Goal: Communication & Community: Answer question/provide support

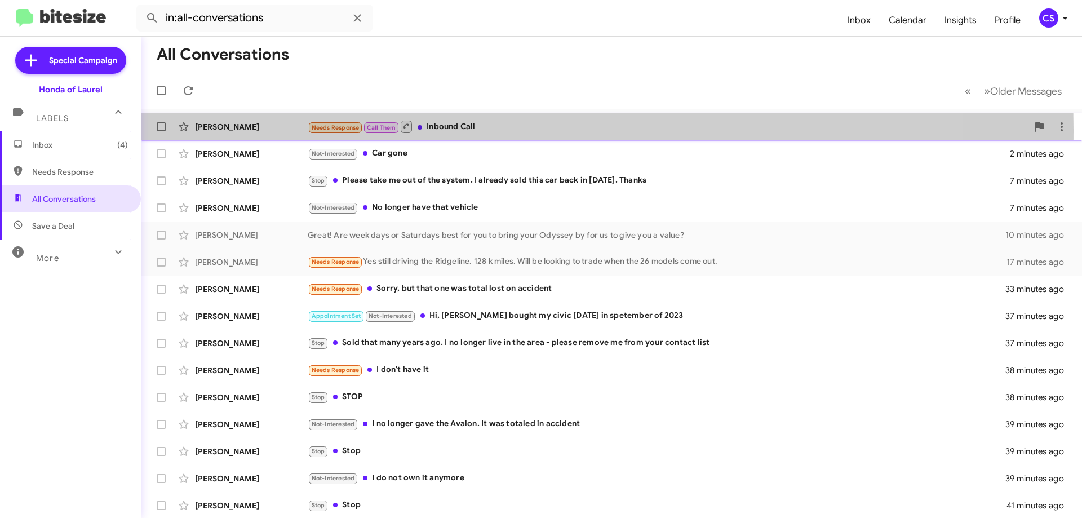
click at [230, 130] on div "[PERSON_NAME]" at bounding box center [251, 126] width 113 height 11
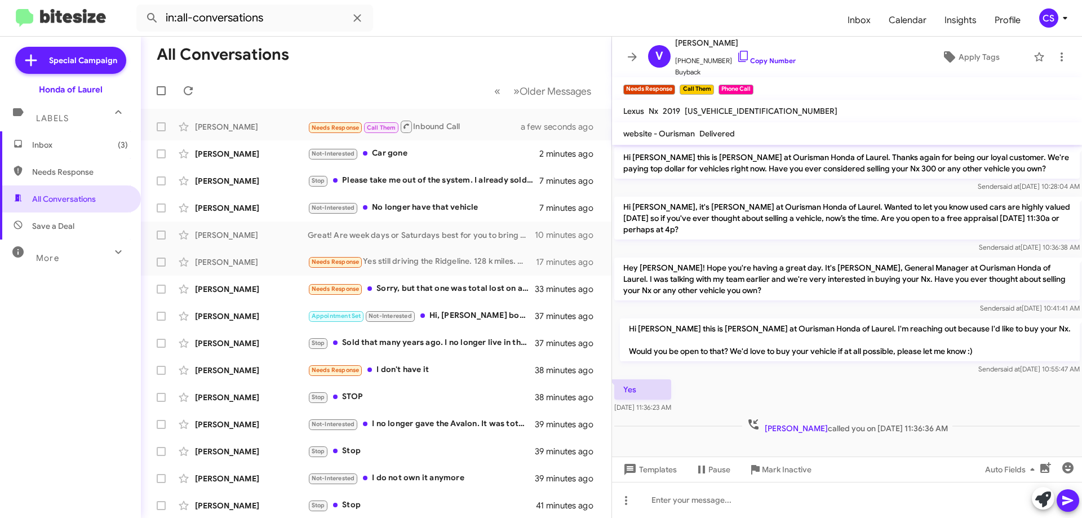
scroll to position [240, 0]
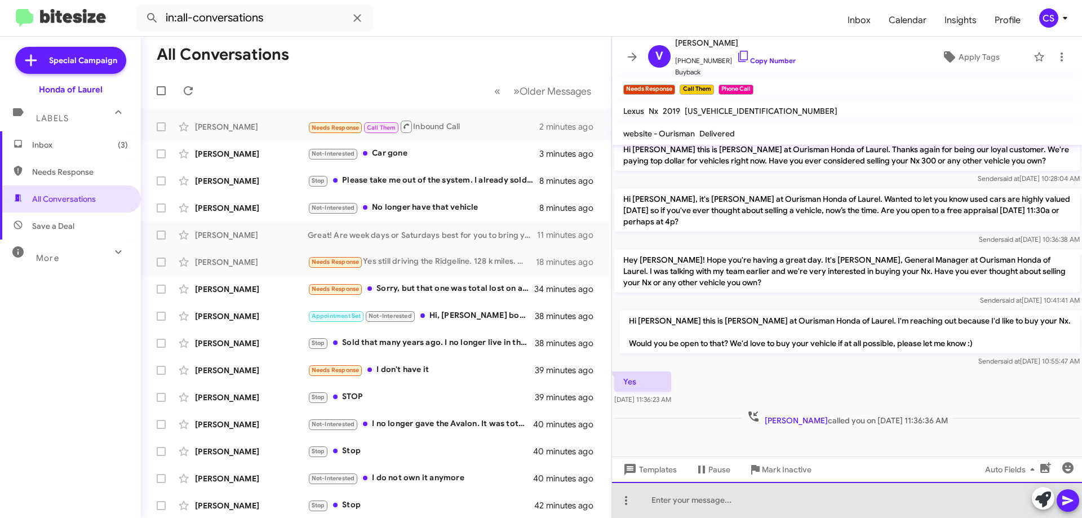
click at [652, 498] on div at bounding box center [847, 500] width 470 height 36
drag, startPoint x: 650, startPoint y: 497, endPoint x: 762, endPoint y: 498, distance: 112.7
click at [762, 498] on div "Thank you for taking my ca" at bounding box center [847, 500] width 470 height 36
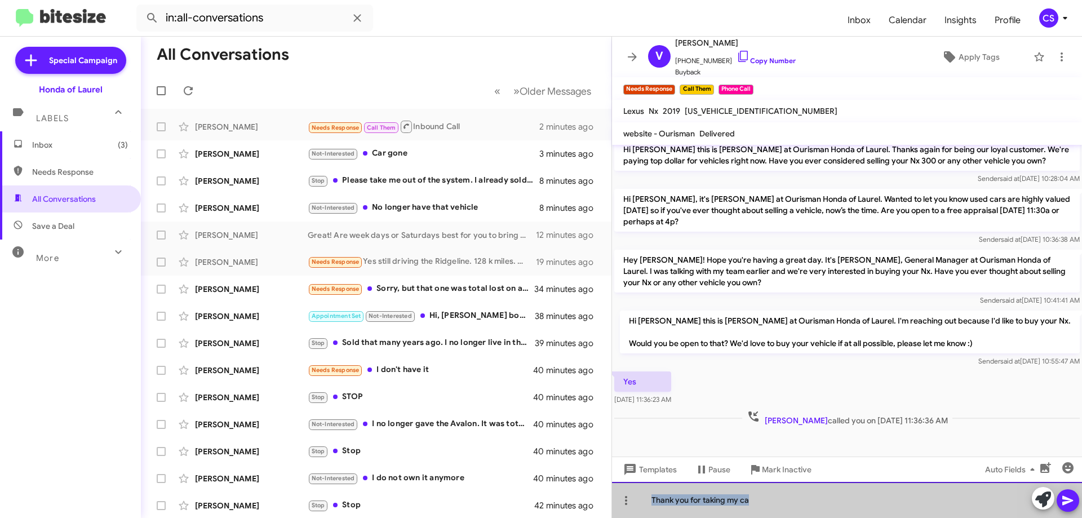
click at [763, 498] on div "Thank you for taking my ca" at bounding box center [847, 500] width 470 height 36
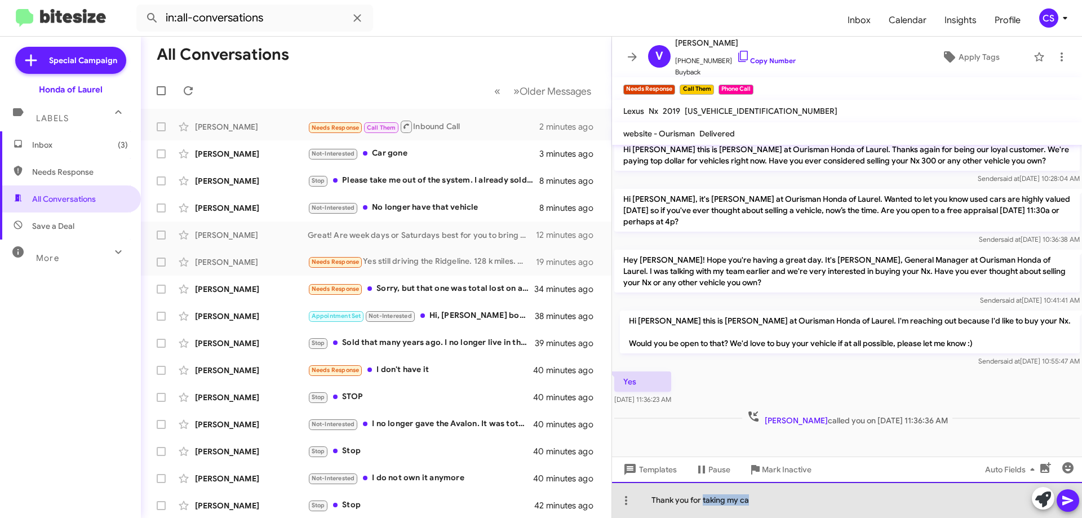
drag, startPoint x: 704, startPoint y: 499, endPoint x: 814, endPoint y: 493, distance: 110.6
click at [814, 493] on div "Thank you for taking my ca" at bounding box center [847, 500] width 470 height 36
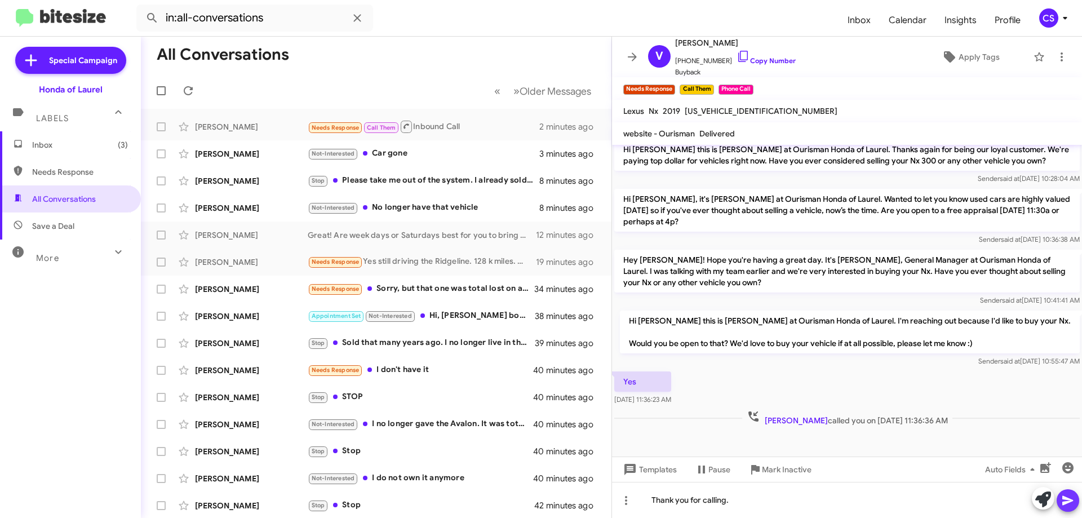
drag, startPoint x: 1067, startPoint y: 503, endPoint x: 1060, endPoint y: 497, distance: 9.6
click at [1064, 500] on icon at bounding box center [1068, 500] width 14 height 14
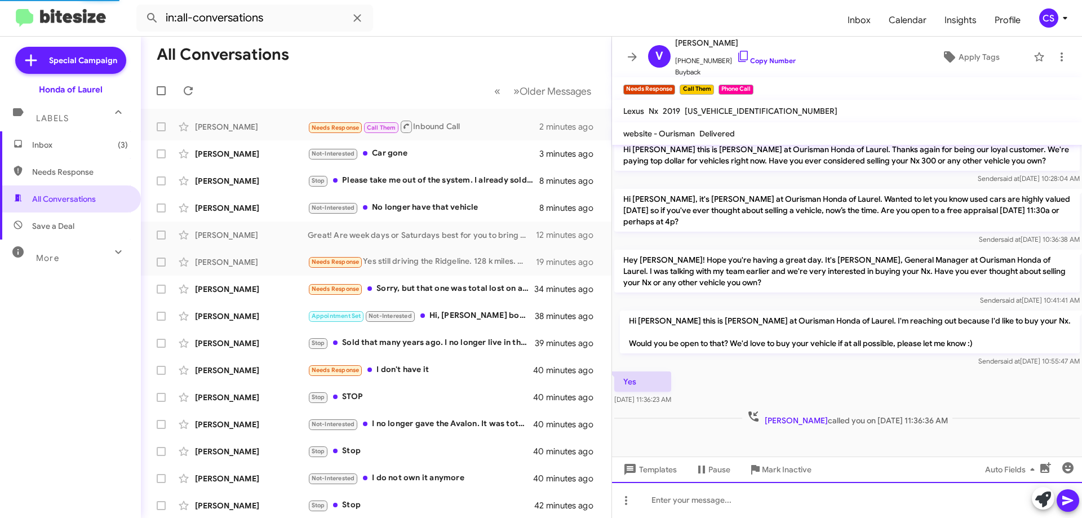
scroll to position [0, 0]
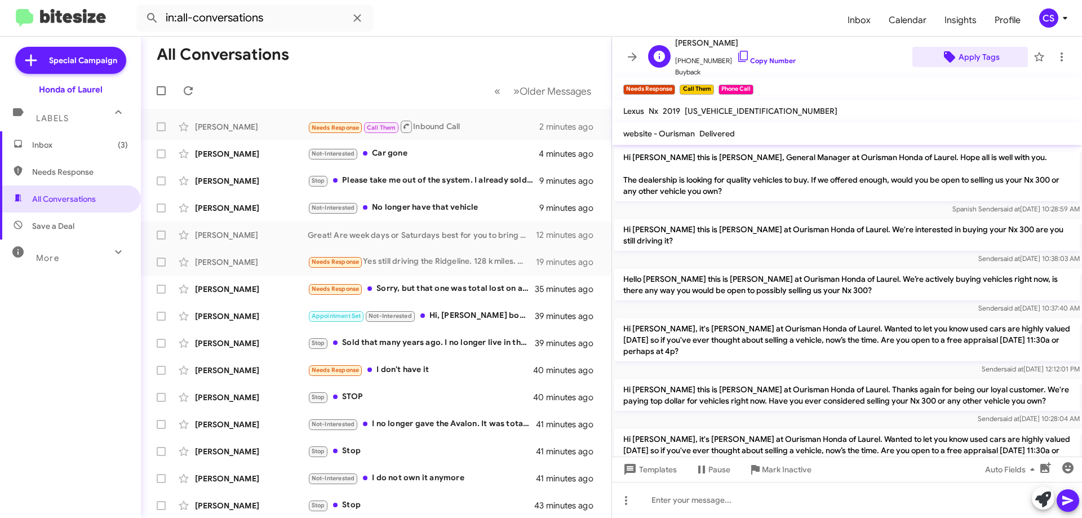
click at [975, 60] on span "Apply Tags" at bounding box center [978, 57] width 41 height 20
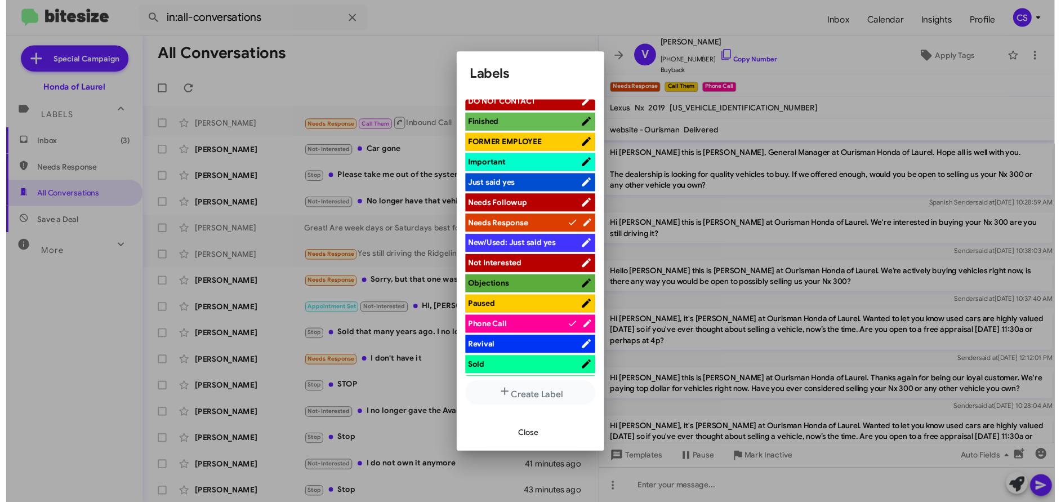
scroll to position [364, 0]
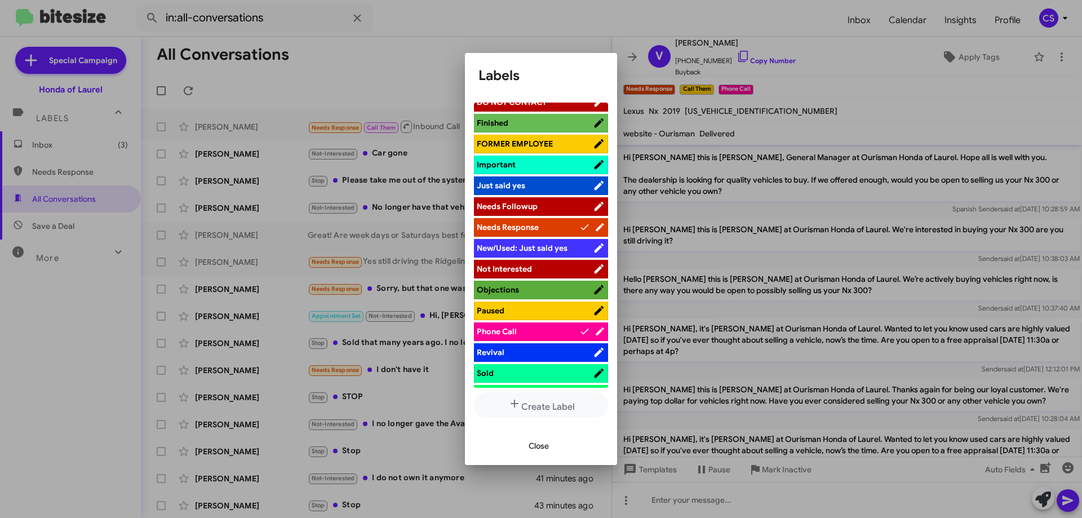
click at [523, 267] on span "Not Interested" at bounding box center [504, 269] width 55 height 10
click at [540, 448] on span "Close" at bounding box center [538, 445] width 20 height 20
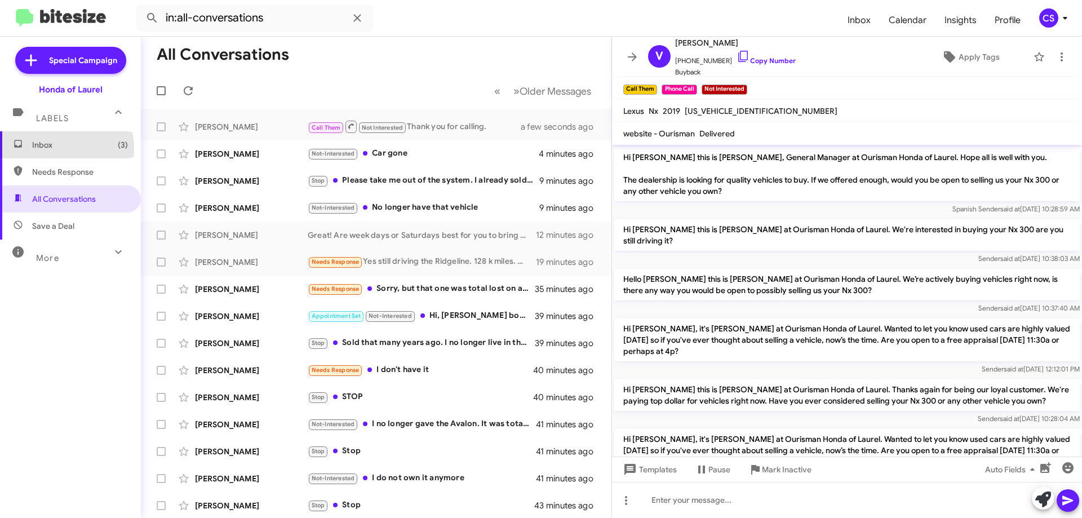
click at [52, 149] on span "Inbox (3)" at bounding box center [80, 144] width 96 height 11
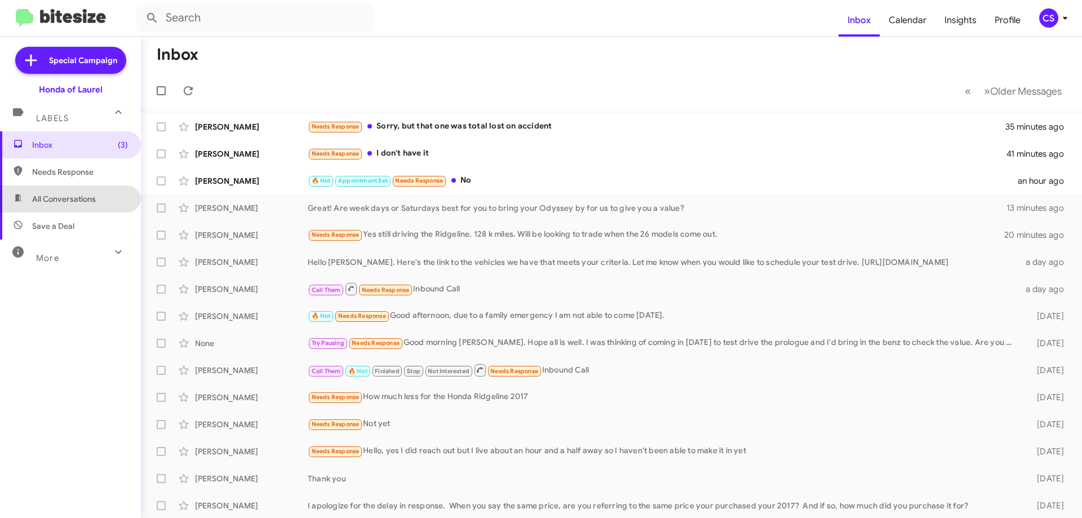
click at [78, 200] on span "All Conversations" at bounding box center [64, 198] width 64 height 11
type input "in:all-conversations"
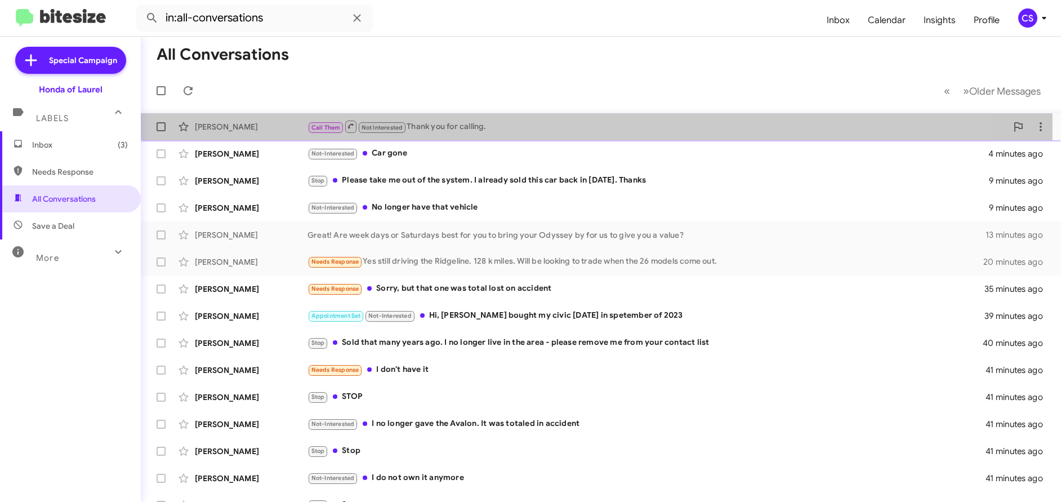
click at [235, 127] on div "[PERSON_NAME]" at bounding box center [251, 126] width 113 height 11
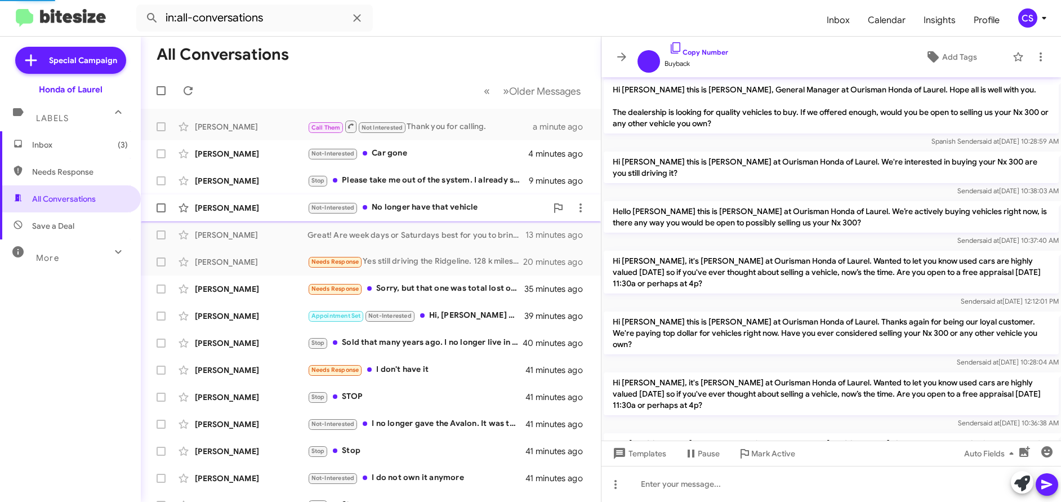
scroll to position [253, 0]
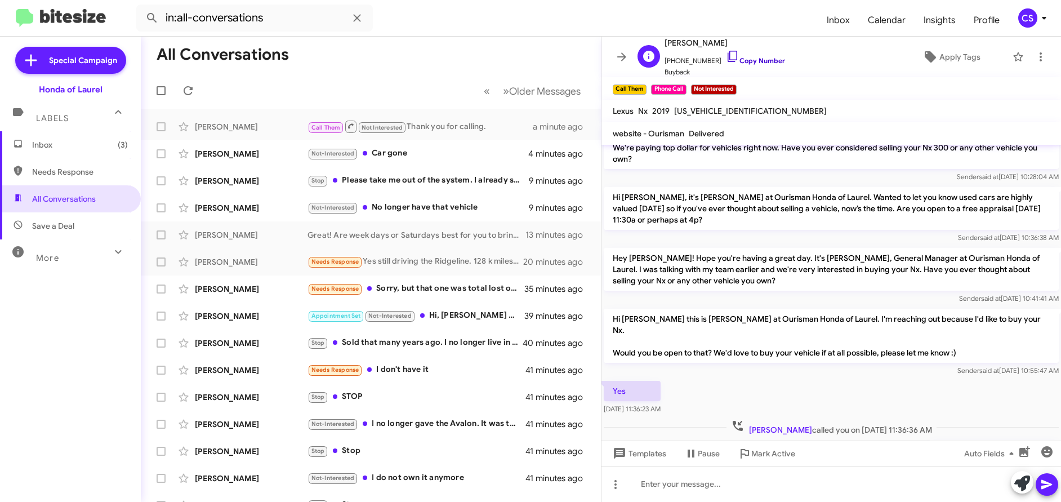
click at [759, 59] on link "Copy Number" at bounding box center [755, 60] width 59 height 8
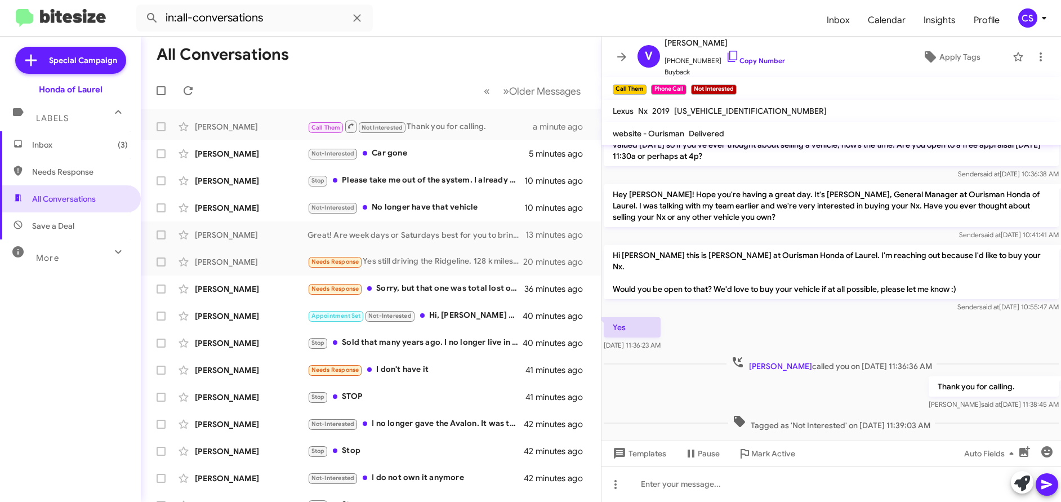
scroll to position [321, 0]
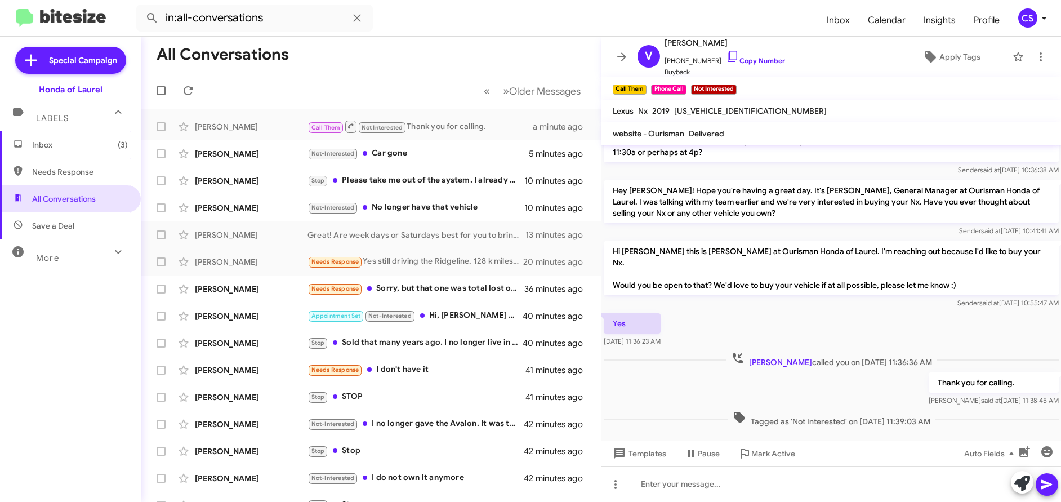
drag, startPoint x: 609, startPoint y: 237, endPoint x: 855, endPoint y: 438, distance: 317.1
click at [855, 438] on cdk-virtual-scroll-viewport "Hi [PERSON_NAME] this is [PERSON_NAME], General Manager at Ourisman Honda of La…" at bounding box center [832, 293] width 460 height 296
copy div "Hi [PERSON_NAME] this is [PERSON_NAME] at Ourisman Honda of Laurel. I'm reachin…"
click at [43, 142] on span "Inbox (3)" at bounding box center [80, 144] width 96 height 11
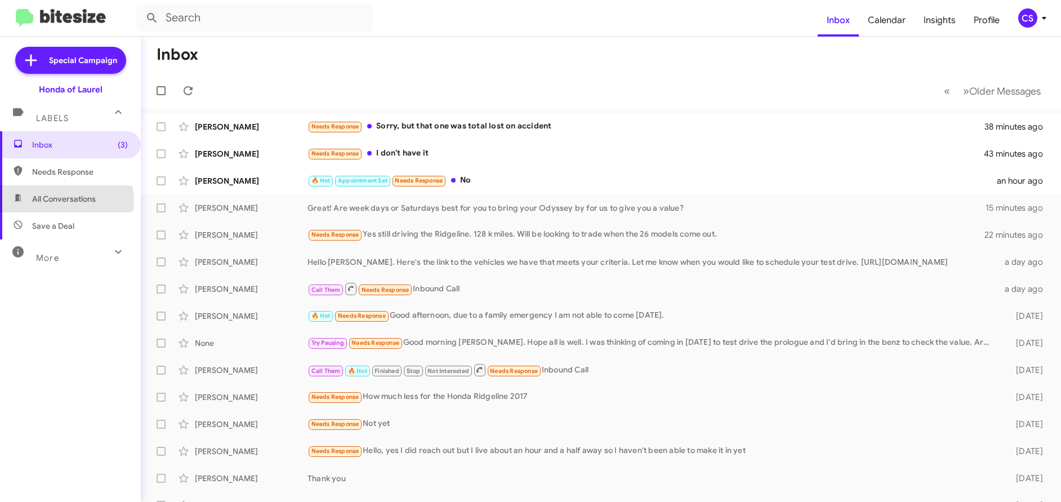
click at [65, 201] on span "All Conversations" at bounding box center [64, 198] width 64 height 11
type input "in:all-conversations"
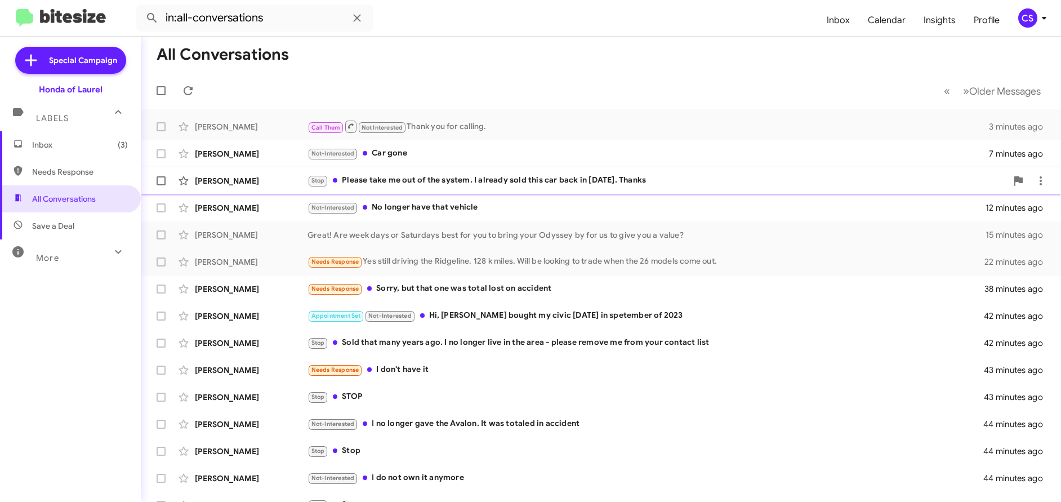
click at [212, 183] on div "[PERSON_NAME]" at bounding box center [251, 180] width 113 height 11
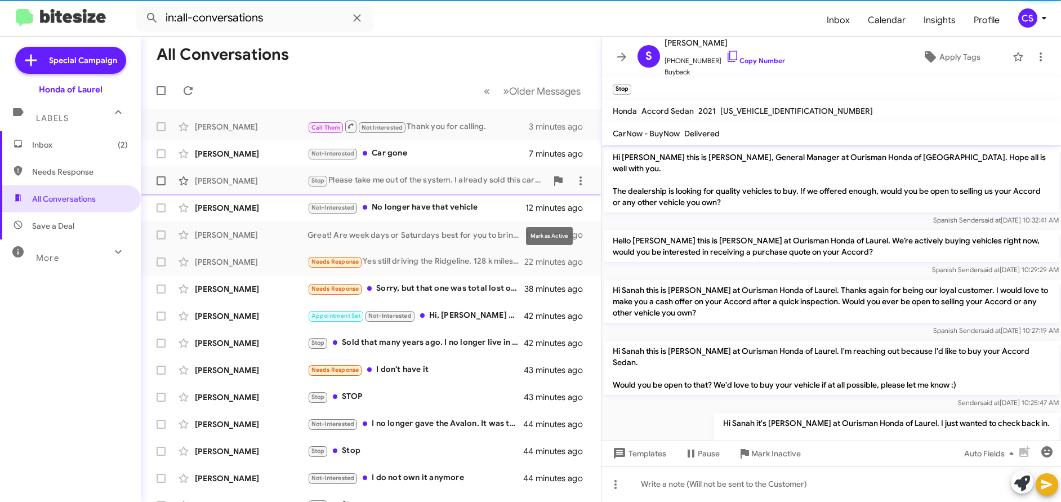
scroll to position [127, 0]
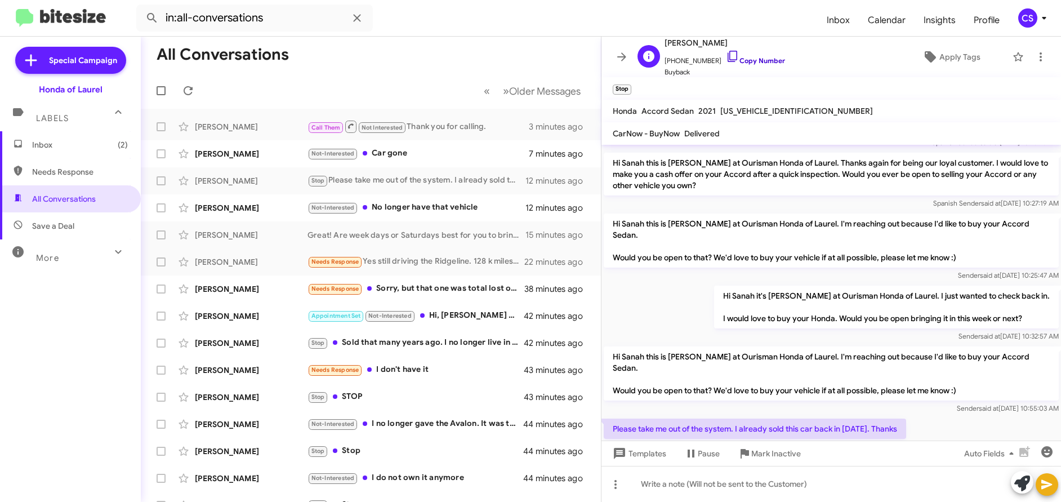
click at [757, 61] on link "Copy Number" at bounding box center [755, 60] width 59 height 8
drag, startPoint x: 615, startPoint y: 334, endPoint x: 896, endPoint y: 406, distance: 290.2
click at [896, 406] on div "Hi [PERSON_NAME] this is [PERSON_NAME], General Manager at Ourisman Honda of [G…" at bounding box center [832, 235] width 460 height 437
click at [865, 455] on div at bounding box center [832, 465] width 460 height 20
click at [959, 56] on span "Apply Tags" at bounding box center [960, 57] width 41 height 20
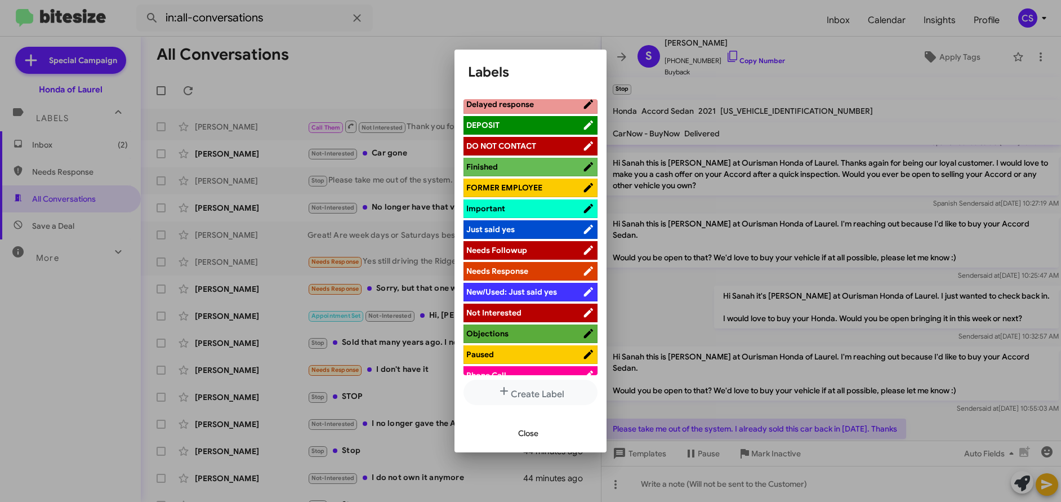
scroll to position [331, 0]
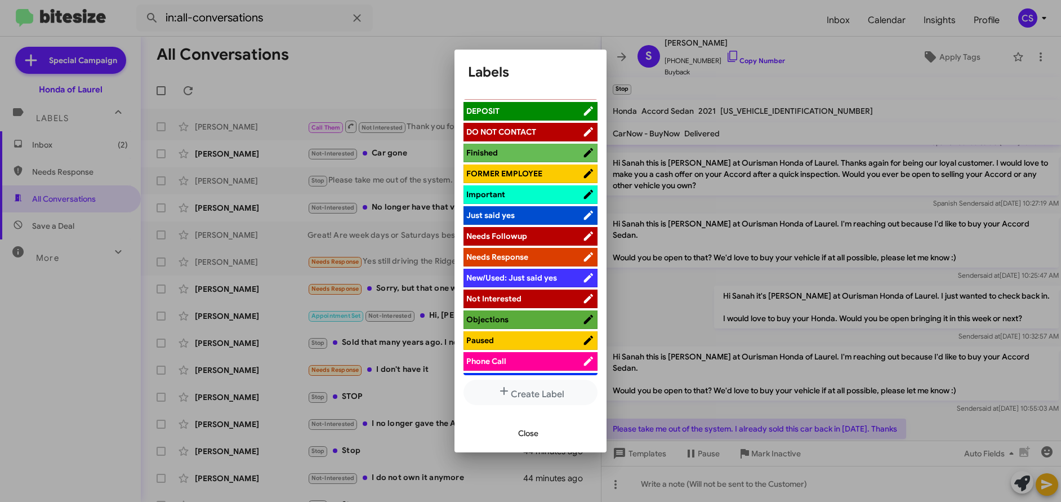
click at [503, 300] on span "Not Interested" at bounding box center [493, 298] width 55 height 10
click at [536, 431] on span "Close" at bounding box center [528, 433] width 20 height 20
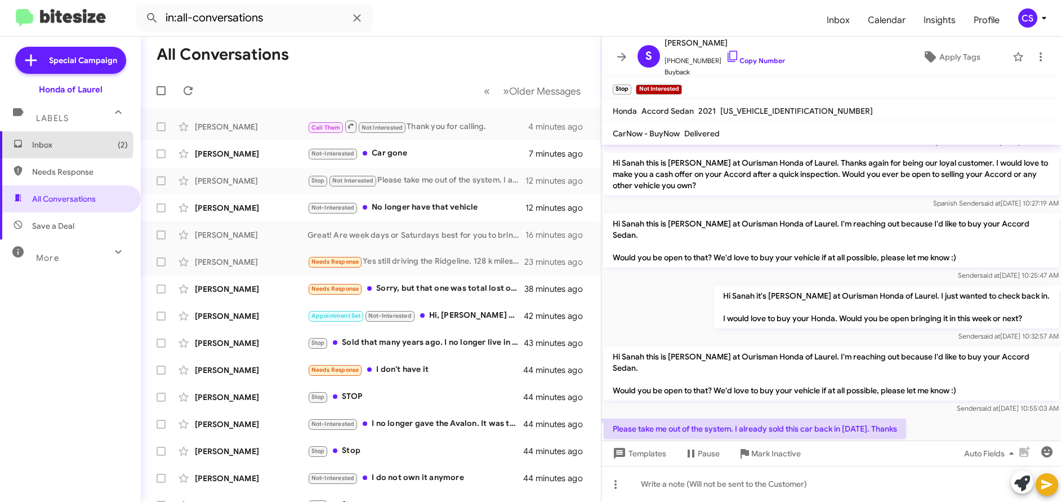
click at [47, 144] on span "Inbox (2)" at bounding box center [80, 144] width 96 height 11
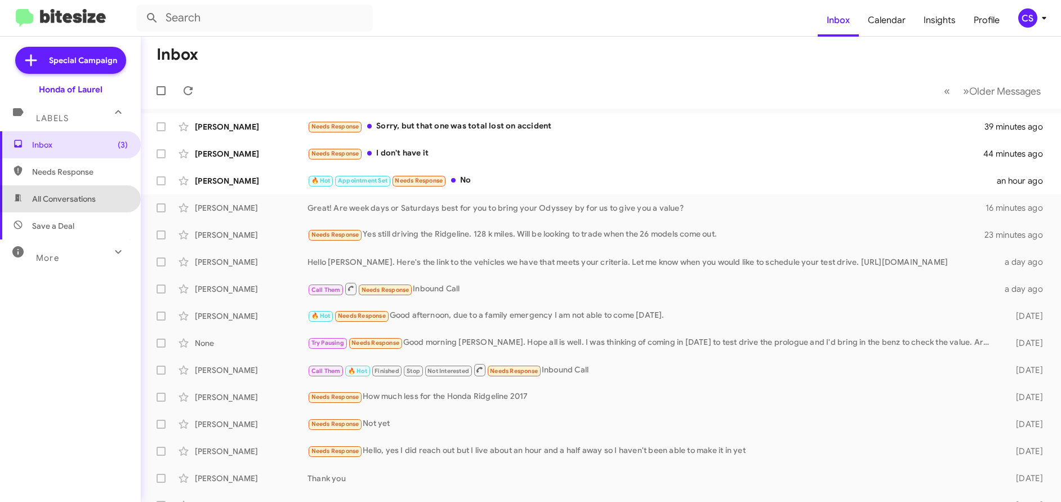
click at [85, 202] on span "All Conversations" at bounding box center [64, 198] width 64 height 11
type input "in:all-conversations"
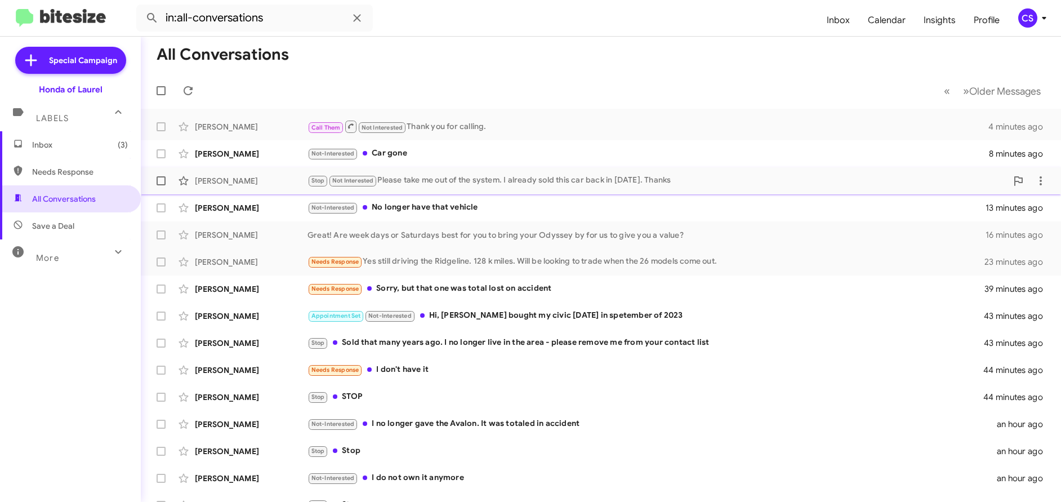
click at [223, 181] on div "[PERSON_NAME]" at bounding box center [251, 180] width 113 height 11
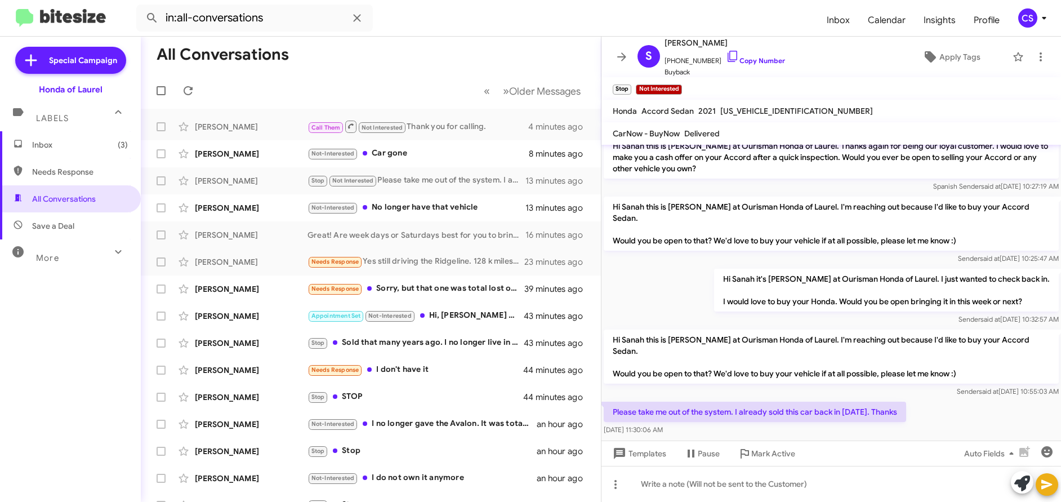
scroll to position [151, 0]
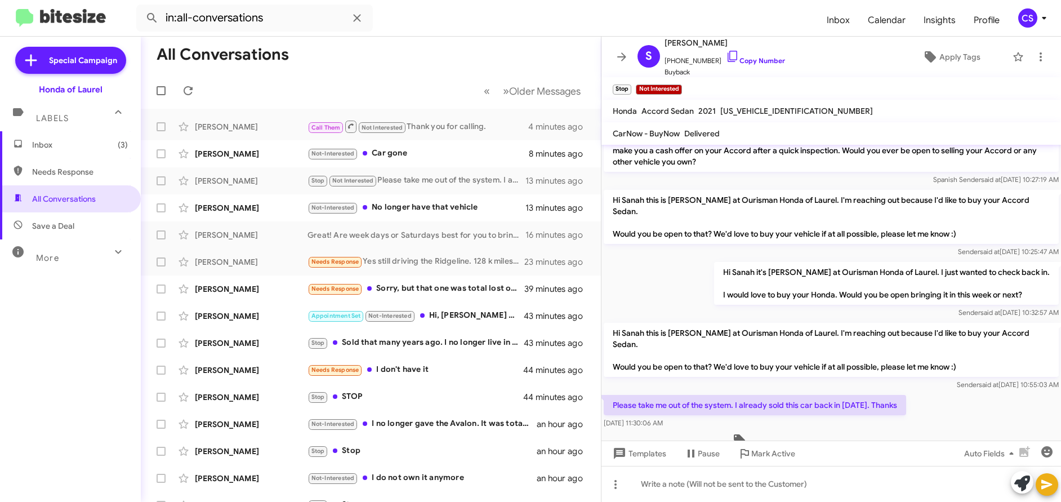
drag, startPoint x: 616, startPoint y: 310, endPoint x: 889, endPoint y: 435, distance: 300.5
click at [889, 435] on cdk-virtual-scroll-viewport "Hi [PERSON_NAME] this is [PERSON_NAME], General Manager at Ourisman Honda of [G…" at bounding box center [832, 293] width 460 height 296
copy div "Hi Sanah this is [PERSON_NAME] at Ourisman Honda of Laurel. I'm reaching out be…"
click at [47, 146] on span "Inbox (3)" at bounding box center [80, 144] width 96 height 11
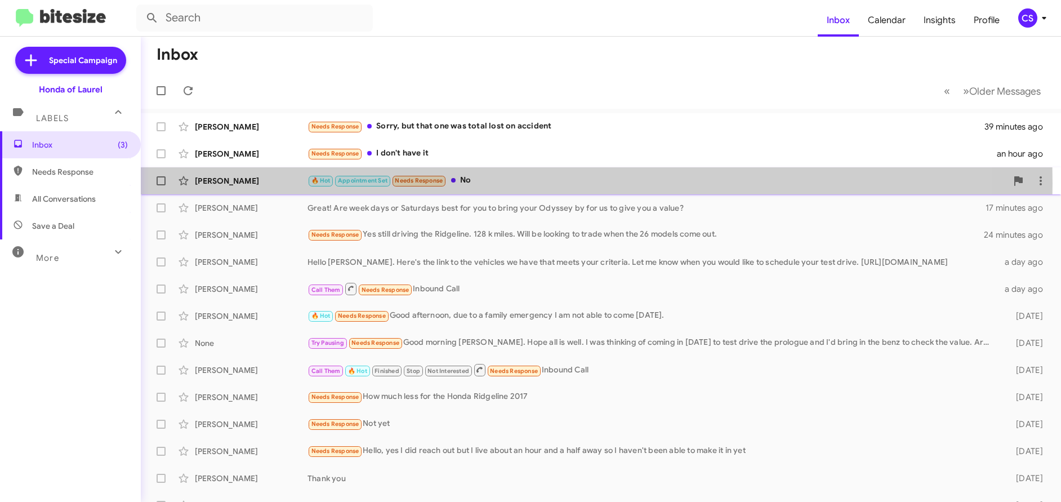
click at [235, 183] on div "[PERSON_NAME]" at bounding box center [251, 180] width 113 height 11
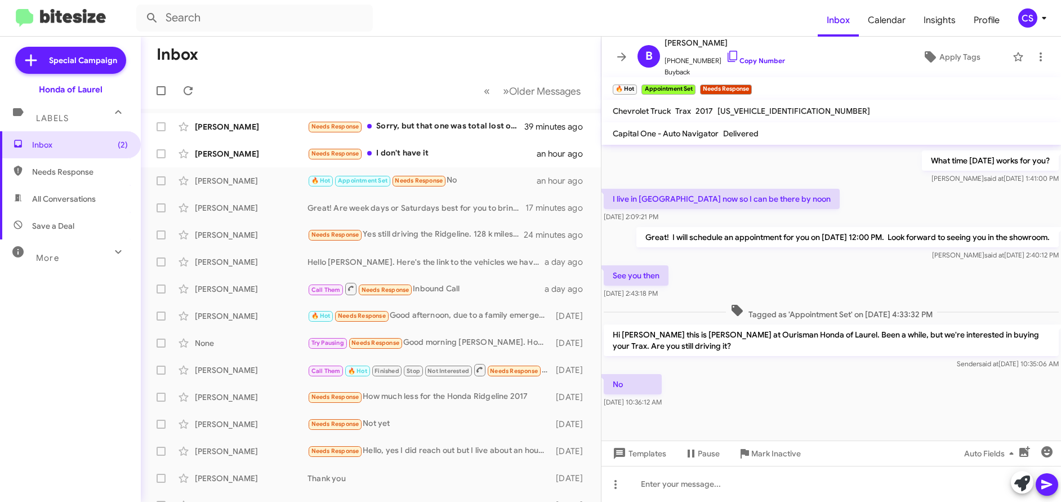
scroll to position [266, 0]
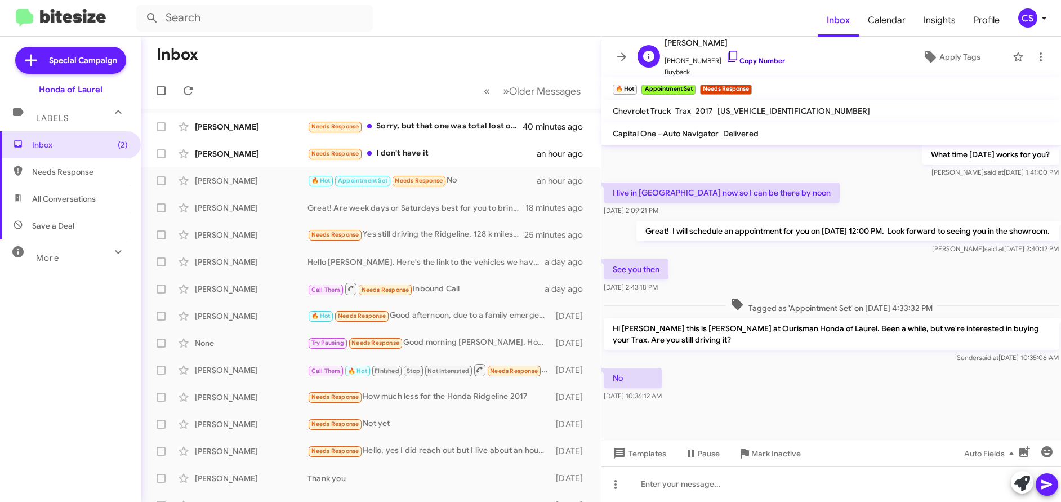
click at [746, 62] on link "Copy Number" at bounding box center [755, 60] width 59 height 8
